Goal: Information Seeking & Learning: Learn about a topic

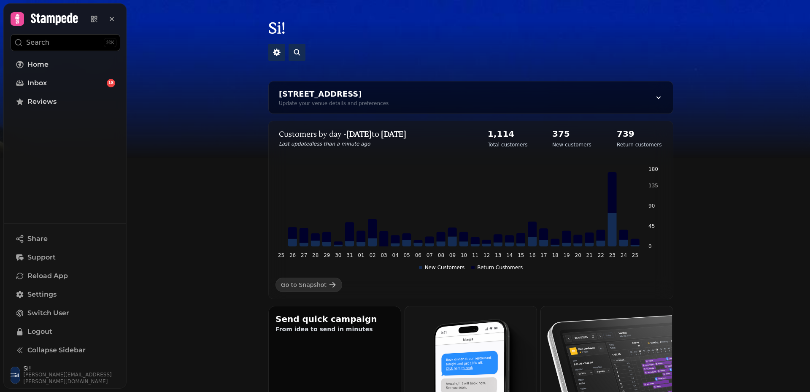
click at [778, 134] on img at bounding box center [405, 105] width 810 height 211
click at [46, 81] on span "Inbox" at bounding box center [36, 83] width 19 height 10
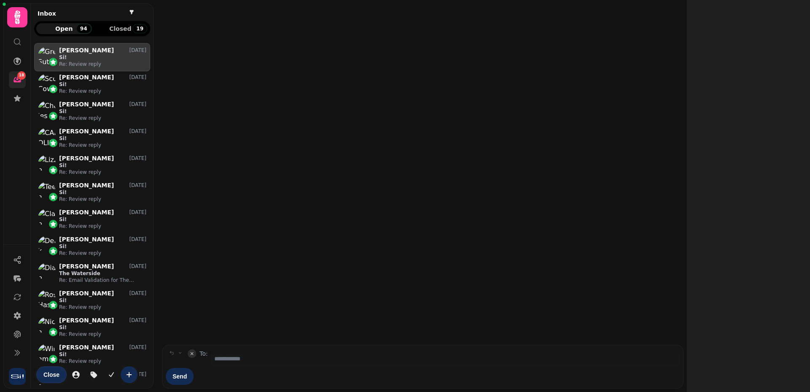
scroll to position [335, 110]
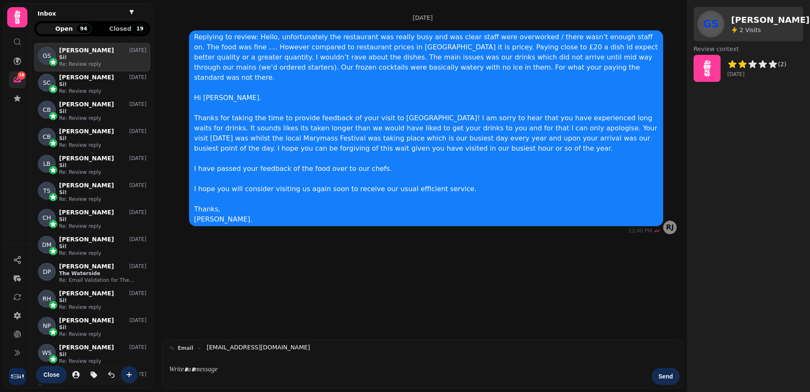
click at [98, 57] on p "Si!" at bounding box center [102, 57] width 87 height 7
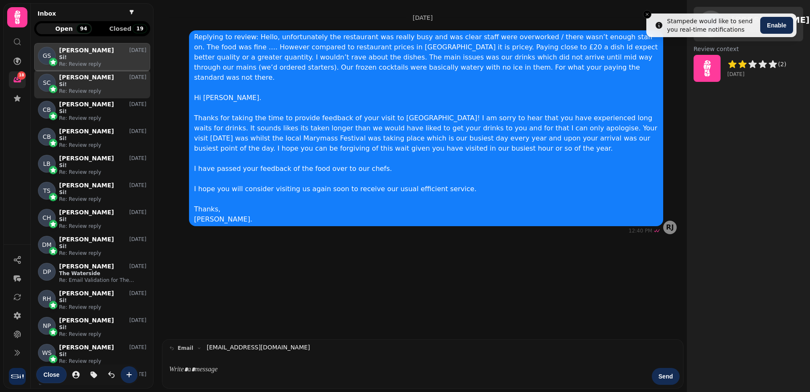
click at [88, 82] on p "Si!" at bounding box center [102, 84] width 87 height 7
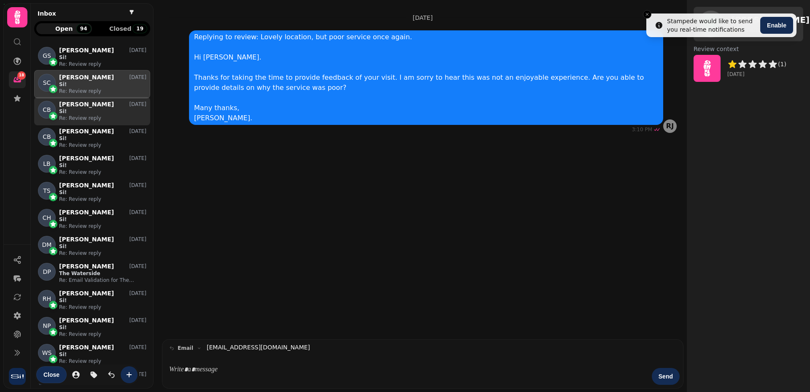
click at [81, 107] on p "Charles Burns" at bounding box center [86, 104] width 55 height 7
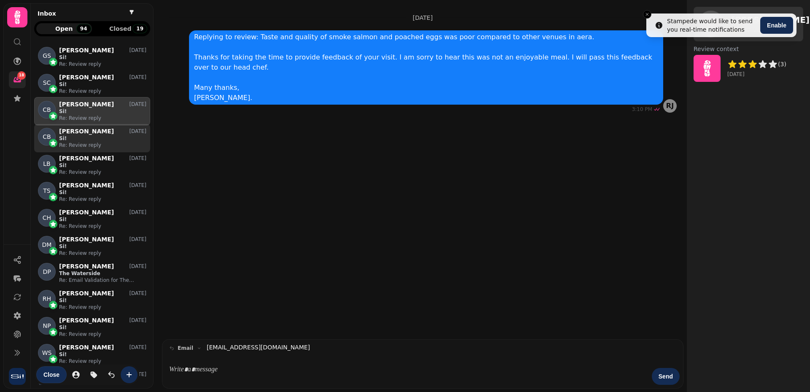
click at [79, 133] on p "CAROLINE BAKER" at bounding box center [86, 131] width 55 height 7
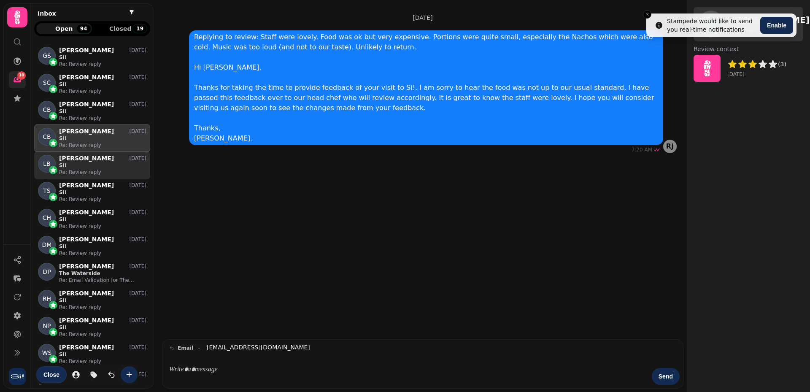
click at [80, 158] on p "Lizzie Bennett" at bounding box center [86, 158] width 55 height 7
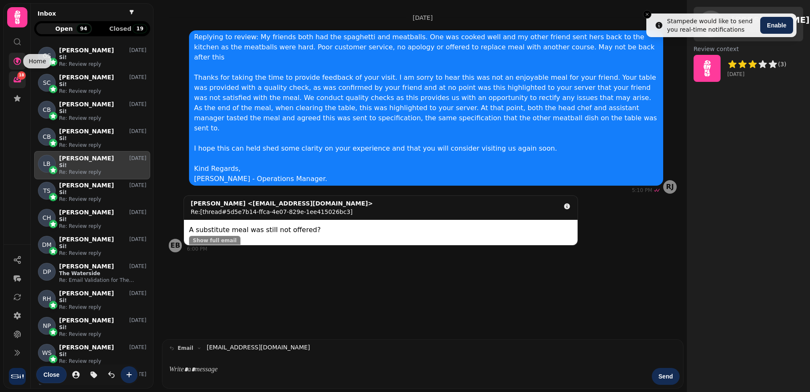
click at [17, 60] on icon at bounding box center [17, 61] width 8 height 8
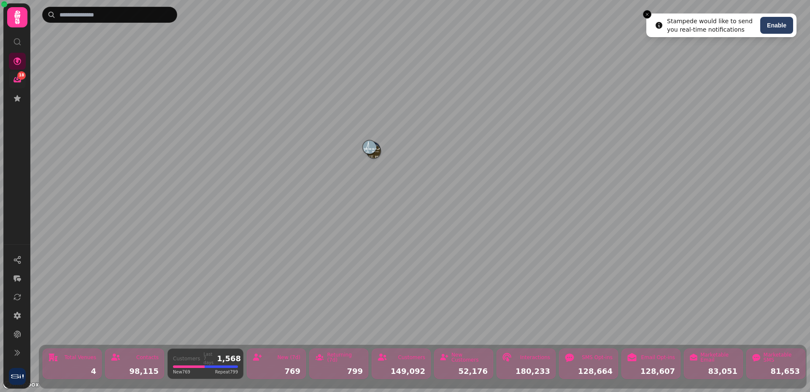
click at [369, 146] on img "The Waterside" at bounding box center [369, 146] width 13 height 13
click at [772, 27] on button "Enable" at bounding box center [776, 25] width 33 height 17
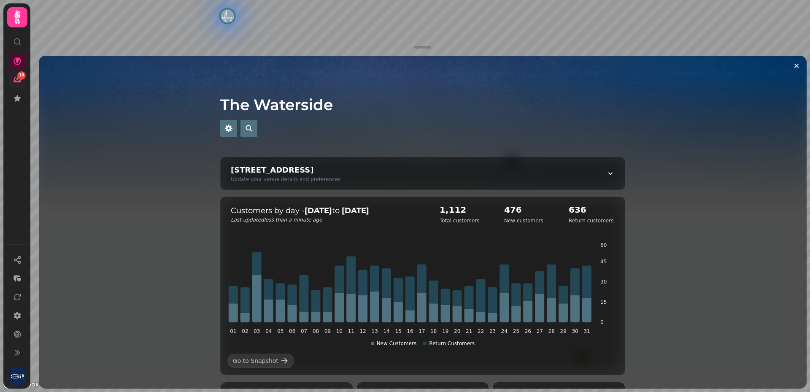
click at [606, 173] on icon at bounding box center [610, 173] width 8 height 8
select select "**********"
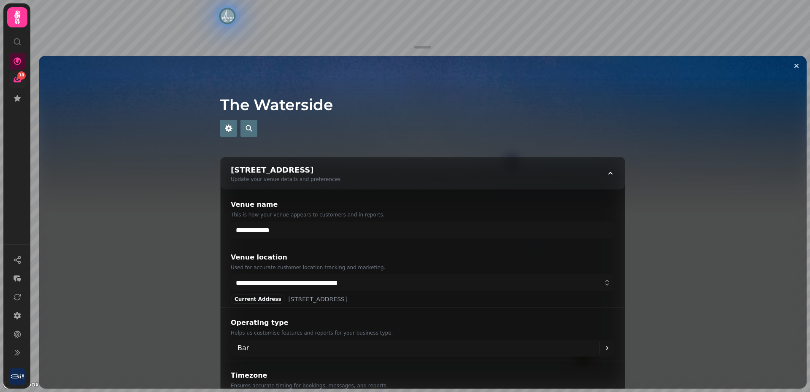
click at [188, 218] on img at bounding box center [423, 161] width 768 height 211
click at [168, 172] on img at bounding box center [423, 161] width 768 height 211
click at [245, 129] on icon "button" at bounding box center [249, 128] width 8 height 8
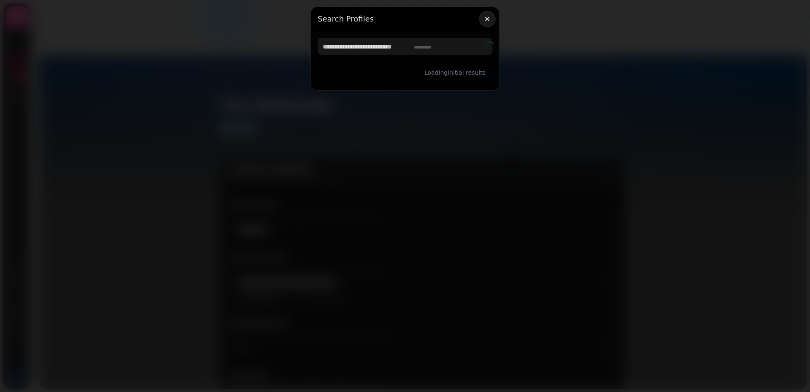
click at [489, 22] on icon "button" at bounding box center [487, 19] width 8 height 8
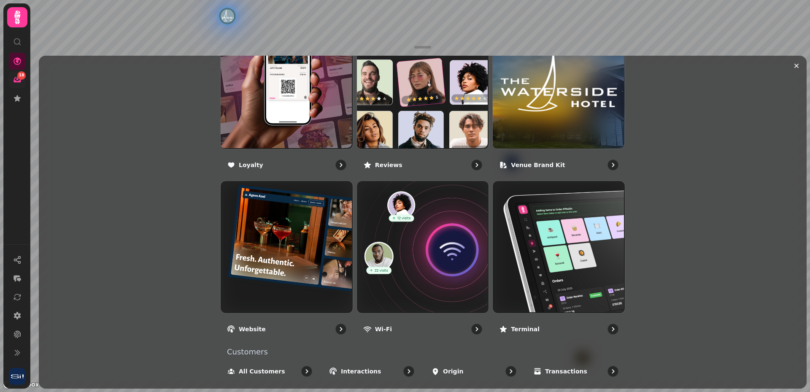
scroll to position [876, 0]
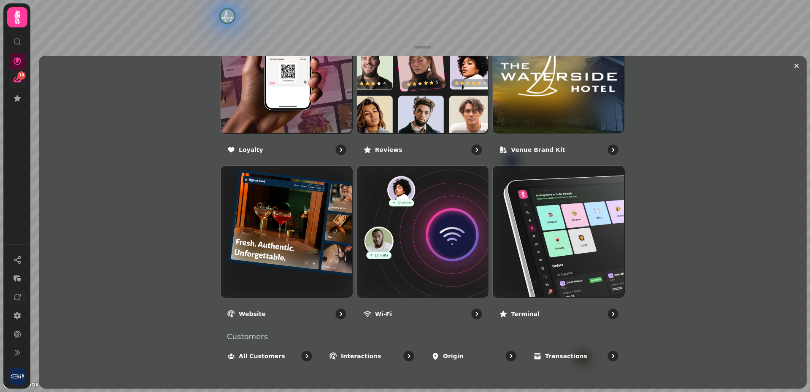
click at [20, 296] on icon at bounding box center [17, 297] width 6 height 6
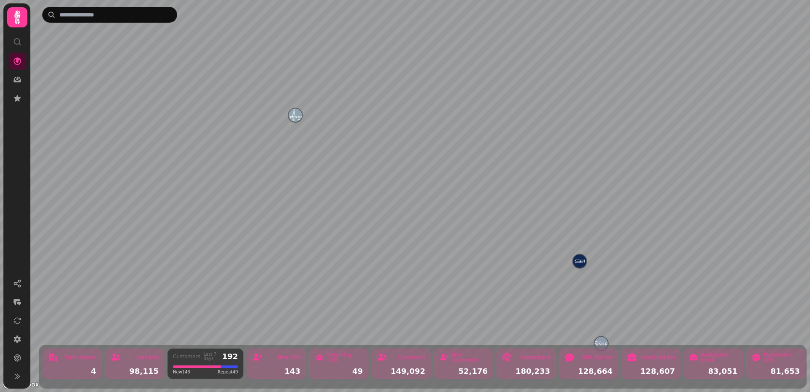
click at [296, 117] on img "The Waterside" at bounding box center [295, 114] width 13 height 13
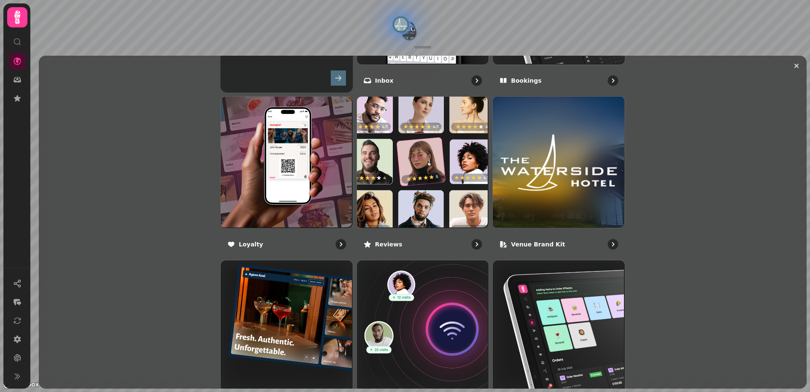
scroll to position [450, 0]
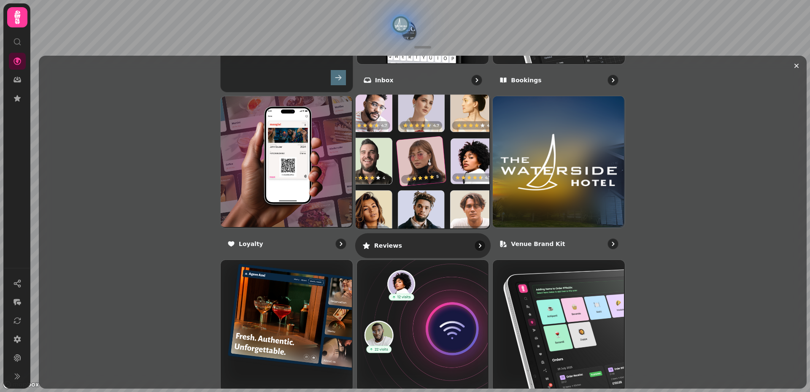
click at [377, 240] on div "Reviews" at bounding box center [422, 245] width 135 height 25
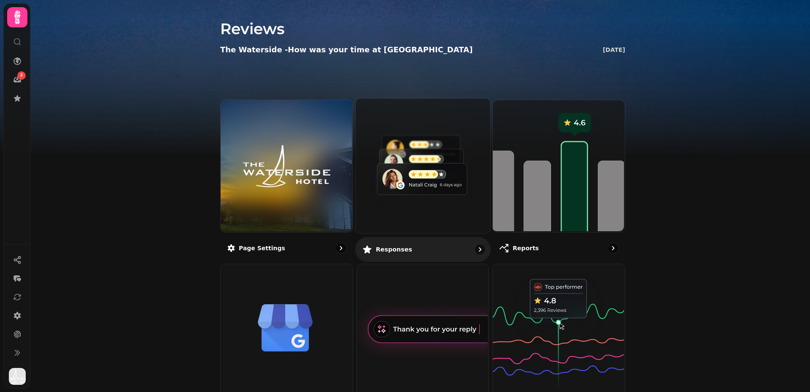
click at [383, 248] on p "Responses" at bounding box center [393, 249] width 36 height 8
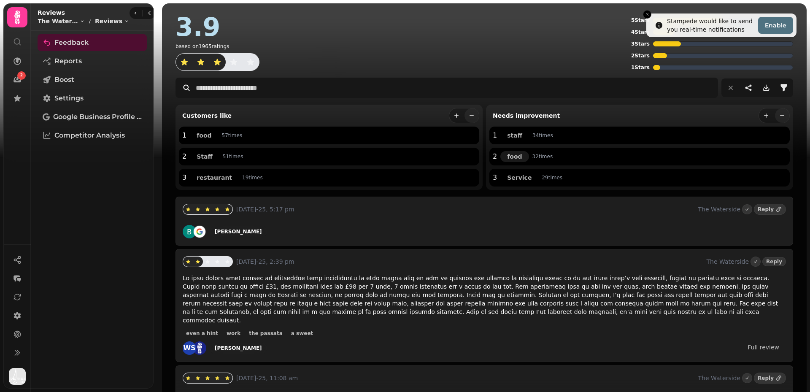
click at [507, 157] on span "food" at bounding box center [514, 157] width 15 height 6
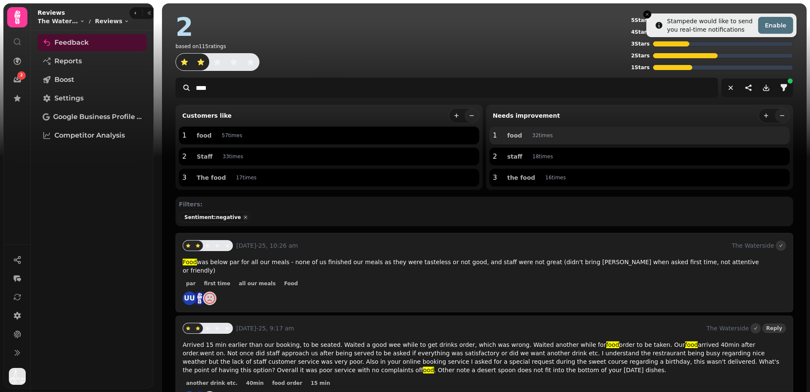
click at [241, 216] on span "button" at bounding box center [245, 217] width 9 height 9
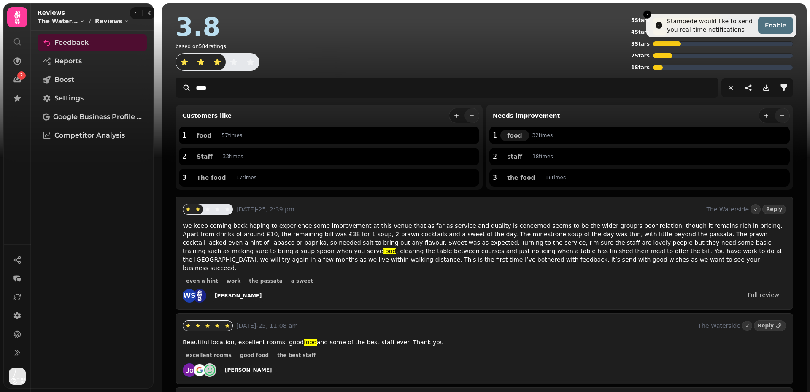
click at [509, 136] on span "food" at bounding box center [514, 135] width 15 height 6
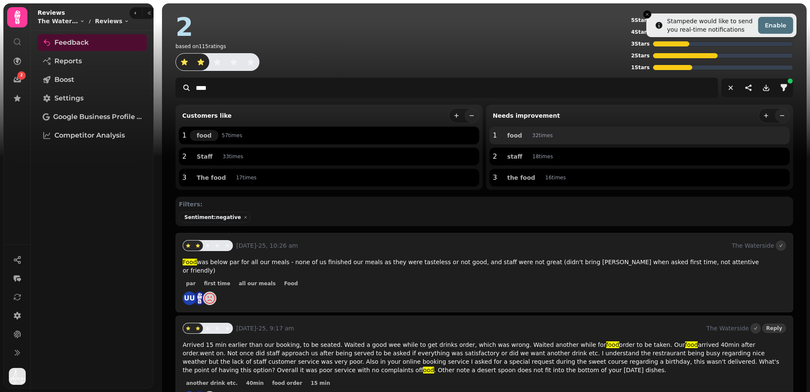
click at [200, 135] on span "food" at bounding box center [204, 135] width 15 height 6
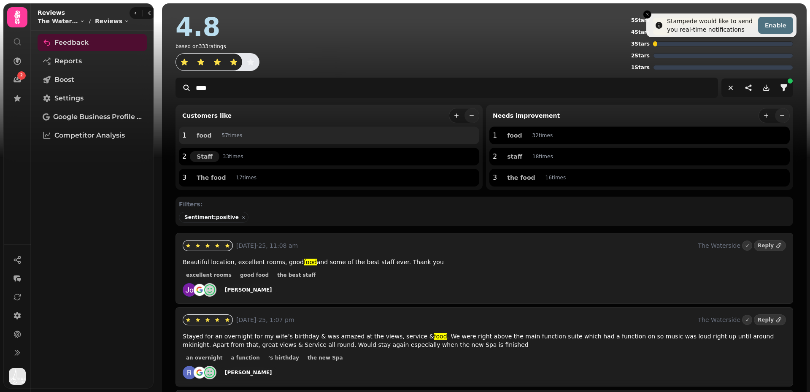
click at [201, 154] on span "Staff" at bounding box center [205, 157] width 16 height 6
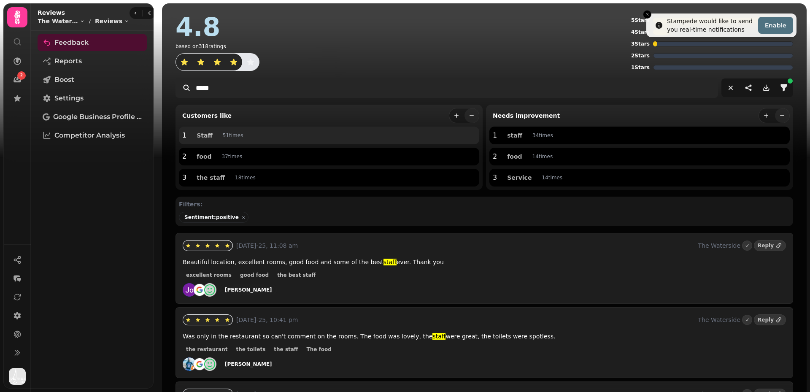
click at [200, 87] on input "*****" at bounding box center [446, 88] width 542 height 20
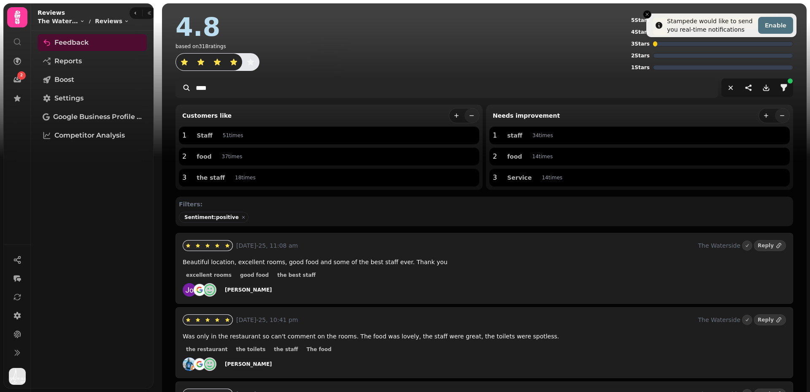
type input "****"
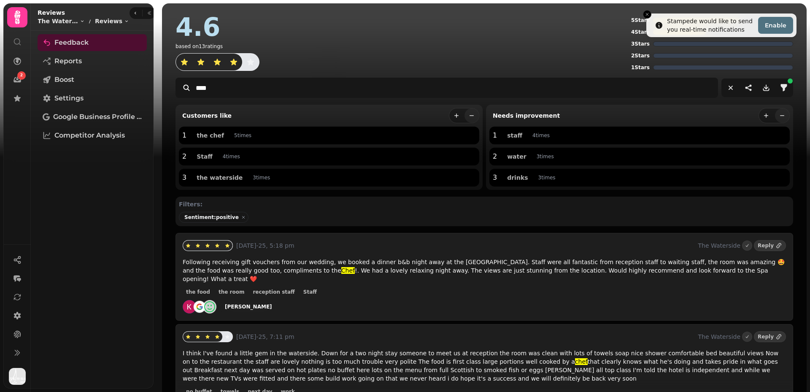
click at [383, 50] on div "4.6 based on 13 ratings" at bounding box center [401, 42] width 452 height 57
